Goal: Find specific page/section

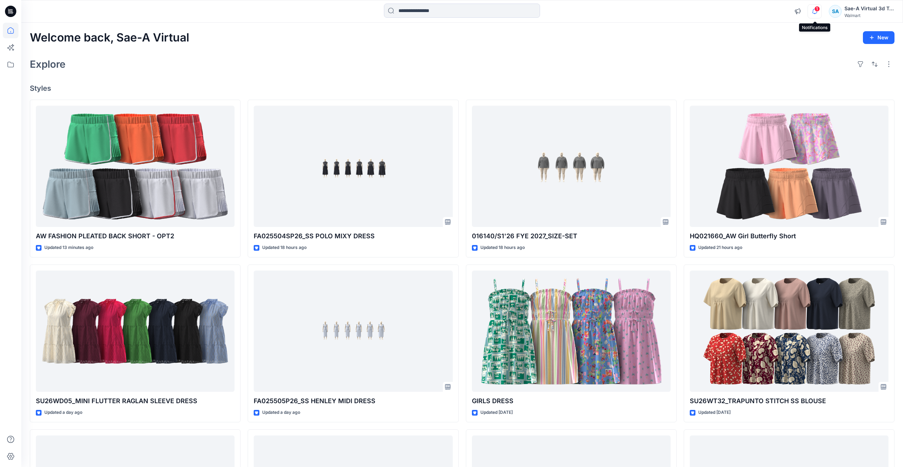
click at [812, 6] on icon "button" at bounding box center [814, 11] width 13 height 14
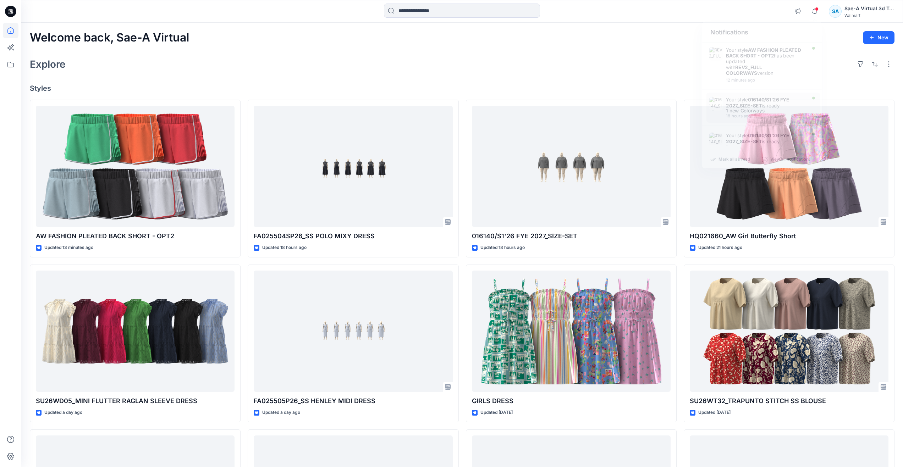
click at [271, 44] on div "Welcome back, Sae-A Virtual New Explore Styles AW FASHION PLEATED BACK SHORT - …" at bounding box center [462, 322] width 882 height 599
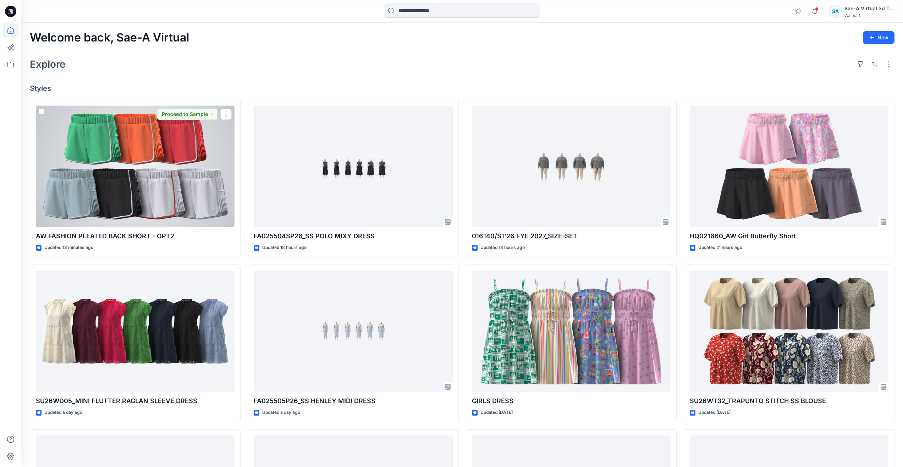
click at [162, 160] on div at bounding box center [135, 167] width 199 height 122
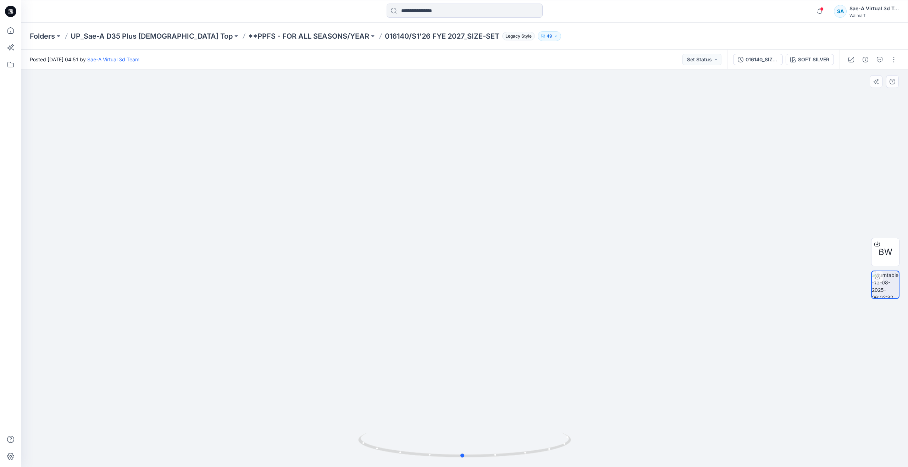
drag, startPoint x: 468, startPoint y: 453, endPoint x: 679, endPoint y: 370, distance: 226.6
click at [679, 370] on div at bounding box center [464, 269] width 887 height 398
click at [12, 32] on icon at bounding box center [11, 31] width 16 height 16
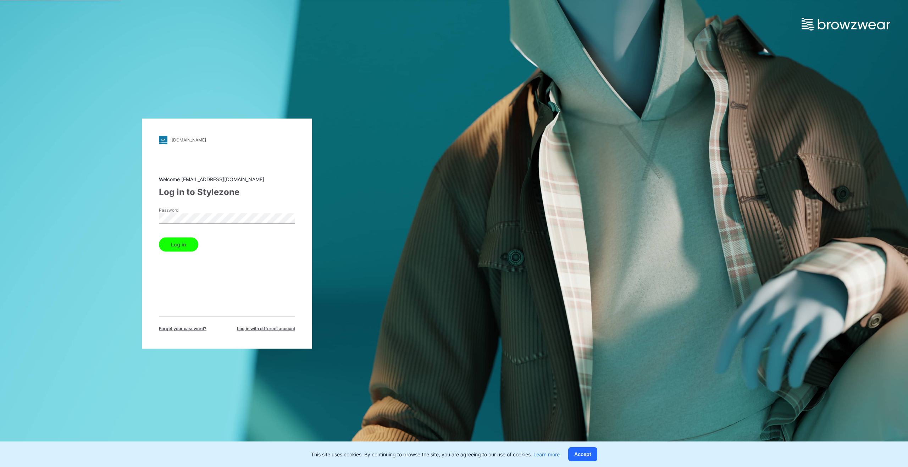
click at [185, 241] on button "Log in" at bounding box center [178, 244] width 39 height 14
